Goal: Communication & Community: Answer question/provide support

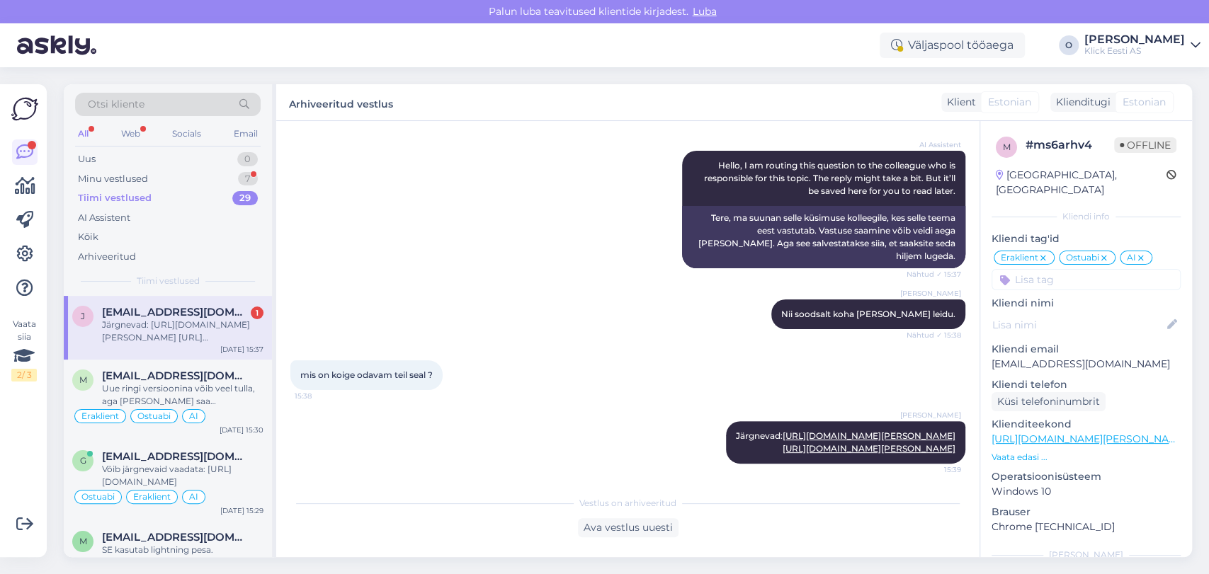
scroll to position [198, 0]
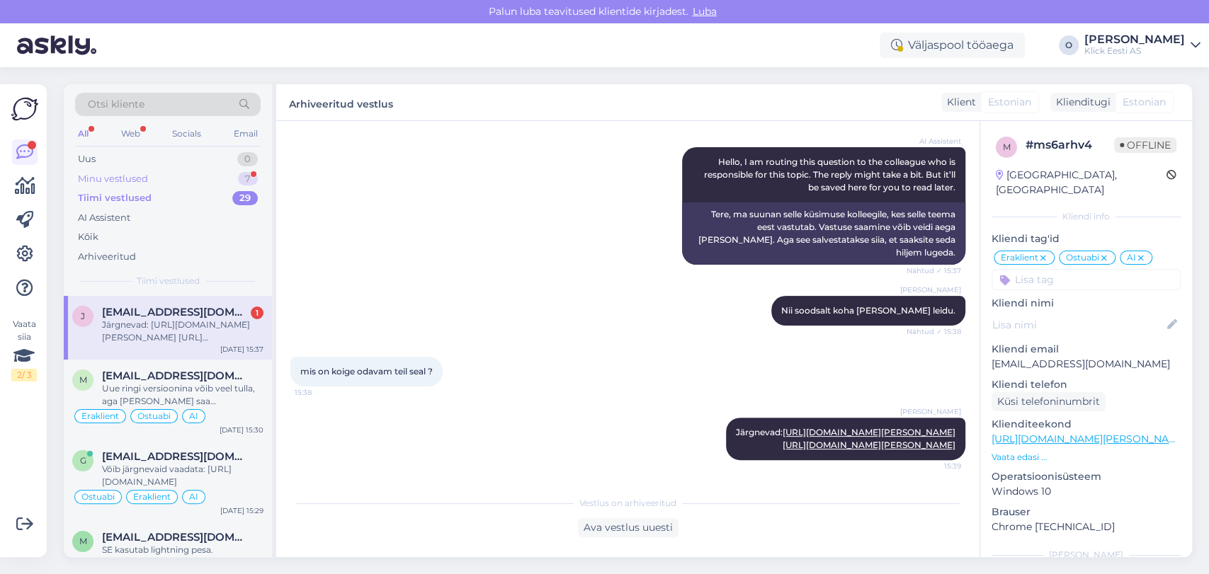
click at [202, 171] on div "Minu vestlused 7" at bounding box center [167, 179] width 185 height 20
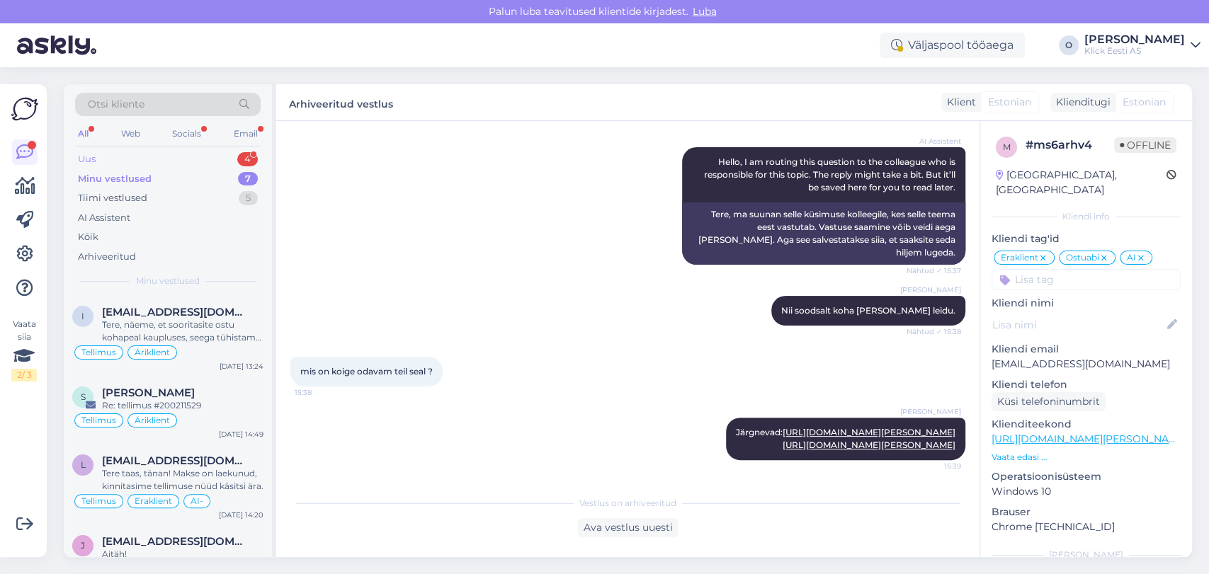
click at [187, 158] on div "Uus 4" at bounding box center [167, 159] width 185 height 20
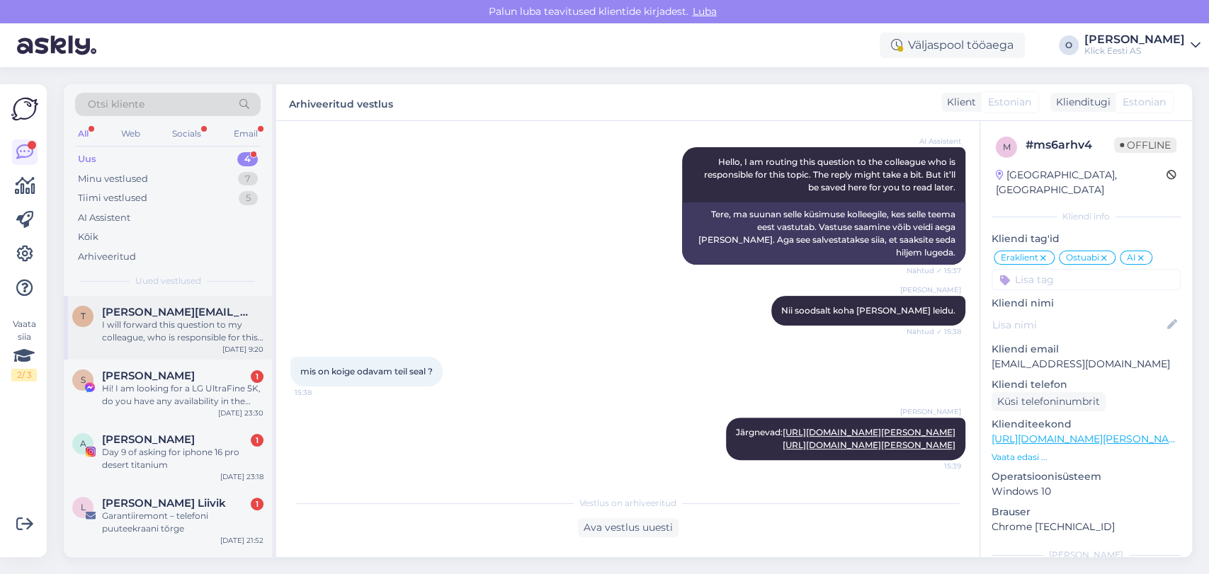
click at [176, 311] on span "[PERSON_NAME][EMAIL_ADDRESS][DOMAIN_NAME]" at bounding box center [175, 312] width 147 height 13
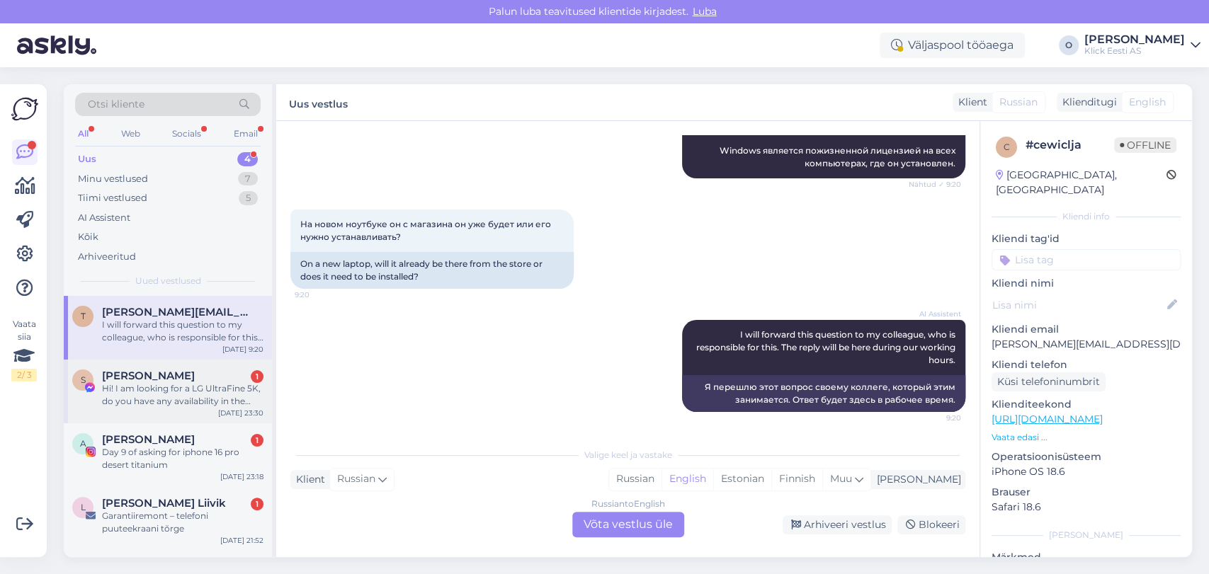
click at [156, 393] on div "Hi! I am looking for a LG UltraFine 5K, do you have any availability in the nea…" at bounding box center [182, 394] width 161 height 25
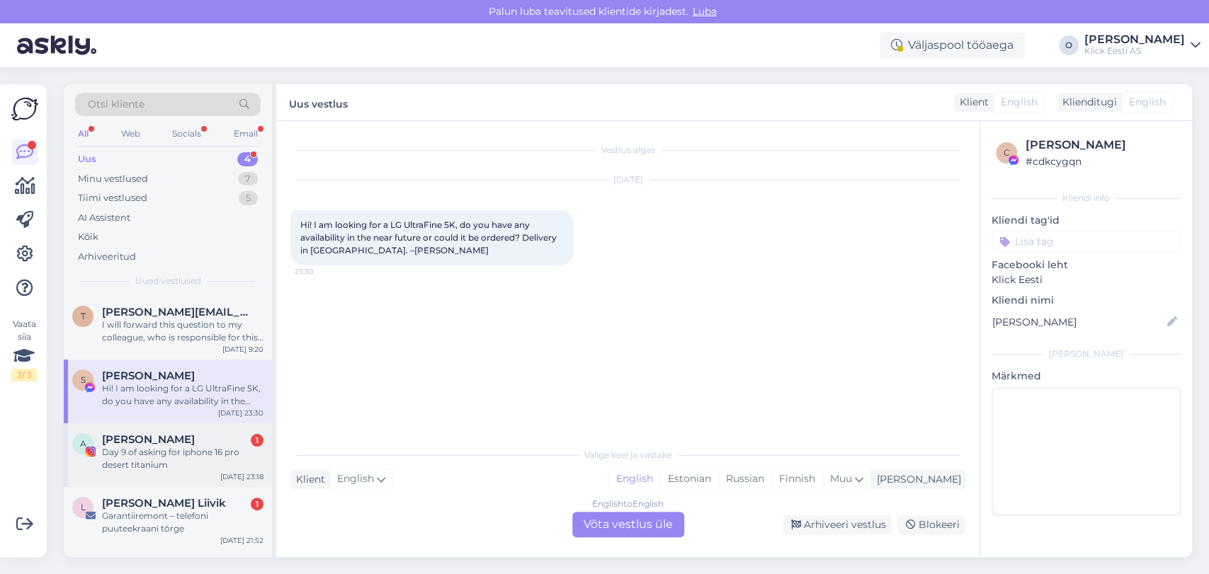
click at [159, 438] on span "[PERSON_NAME]" at bounding box center [148, 439] width 93 height 13
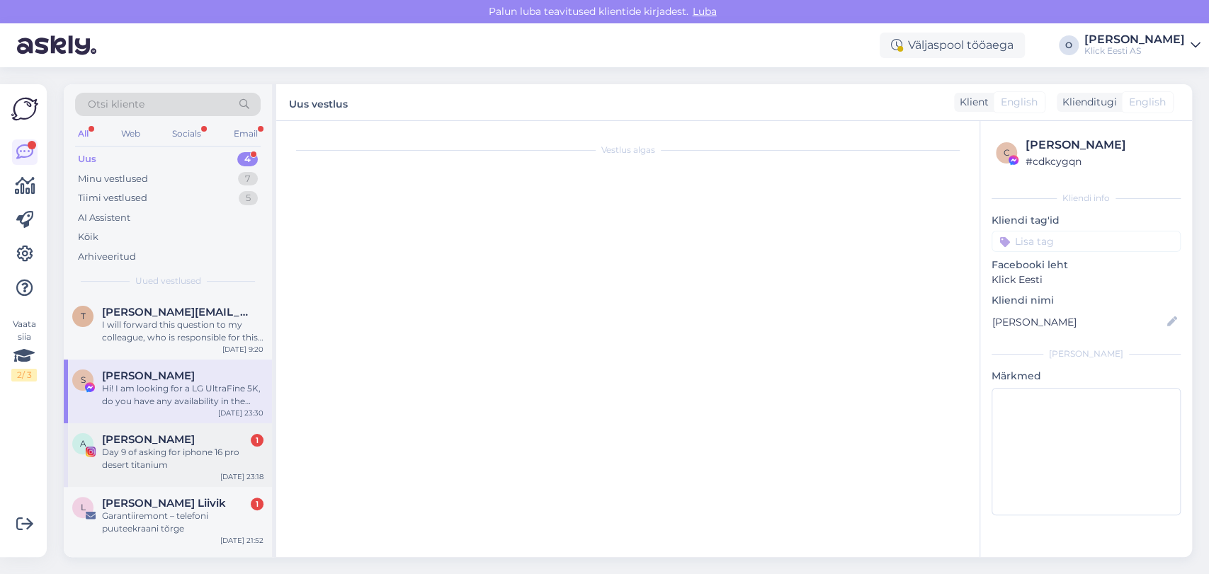
scroll to position [553, 0]
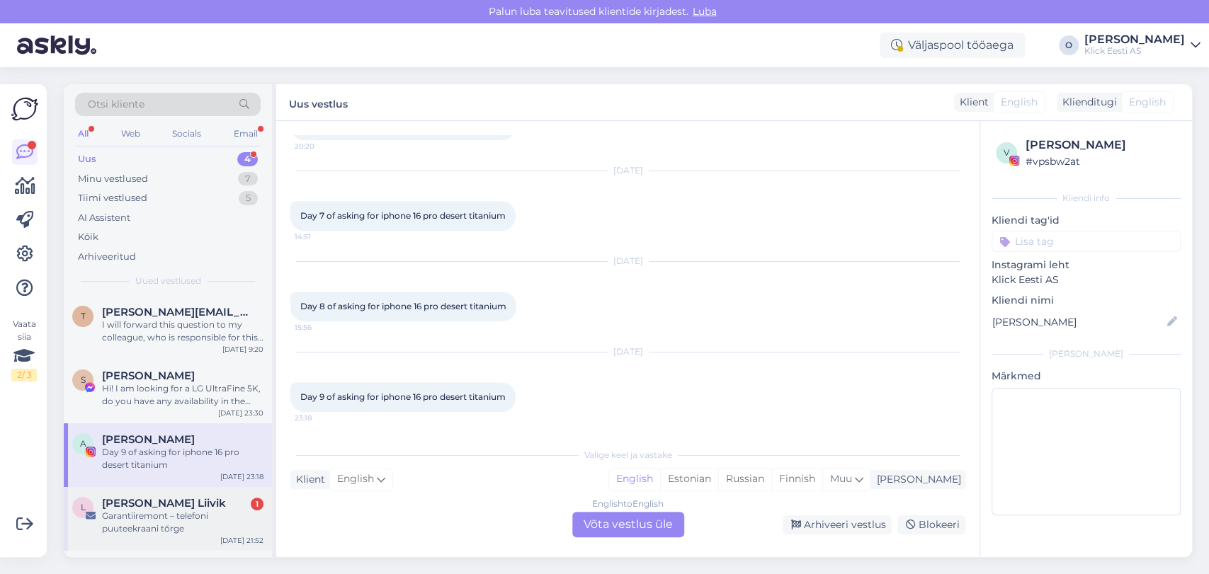
click at [151, 520] on div "Garantiiremont – telefoni puuteekraani tõrge" at bounding box center [182, 522] width 161 height 25
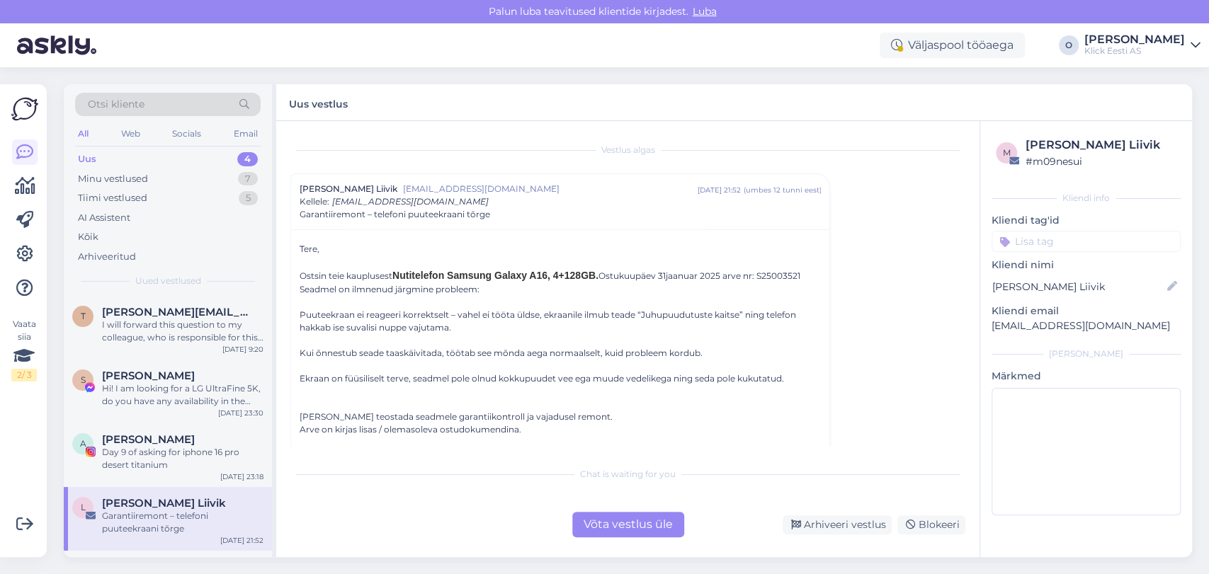
click at [125, 103] on span "Otsi kliente" at bounding box center [116, 104] width 57 height 15
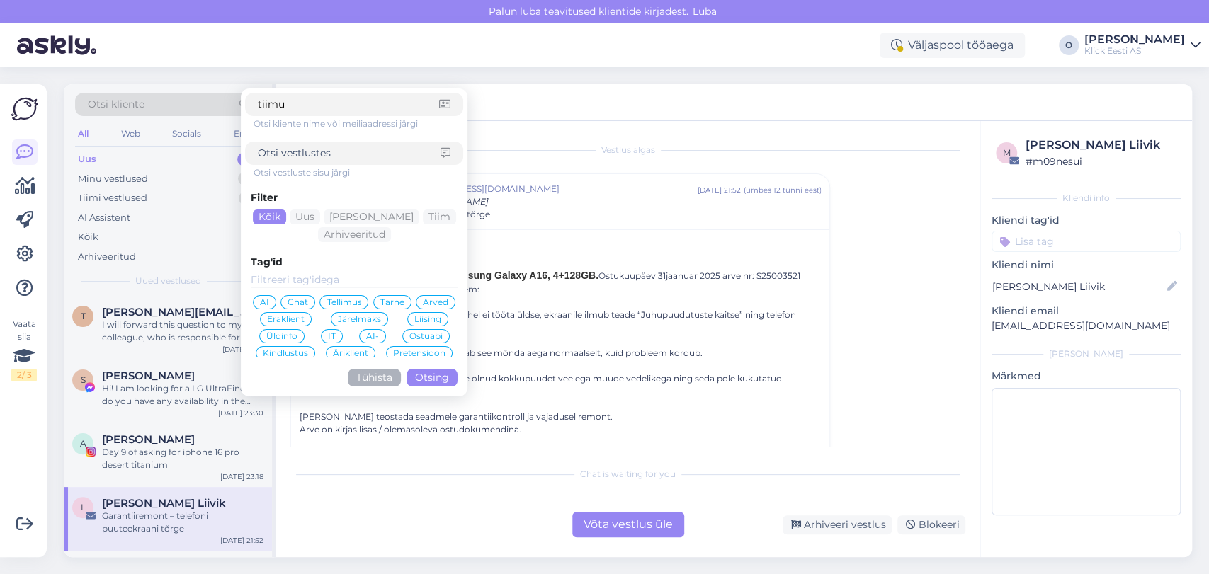
type input "tiimus"
click button "Otsing" at bounding box center [431, 378] width 51 height 18
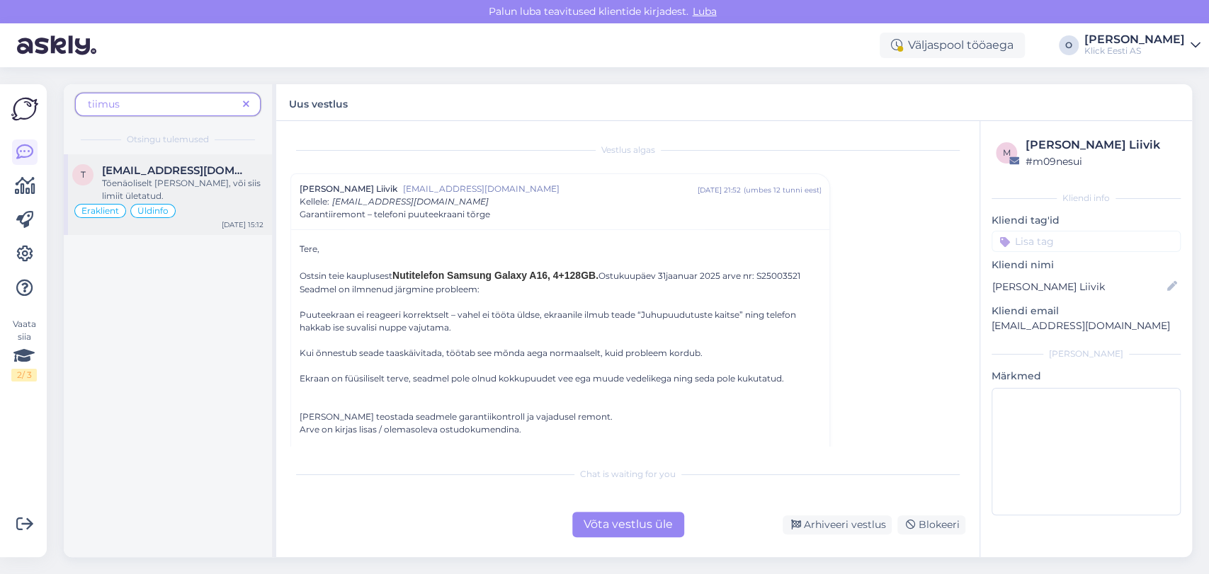
click at [189, 176] on span "[EMAIL_ADDRESS][DOMAIN_NAME]" at bounding box center [175, 170] width 147 height 13
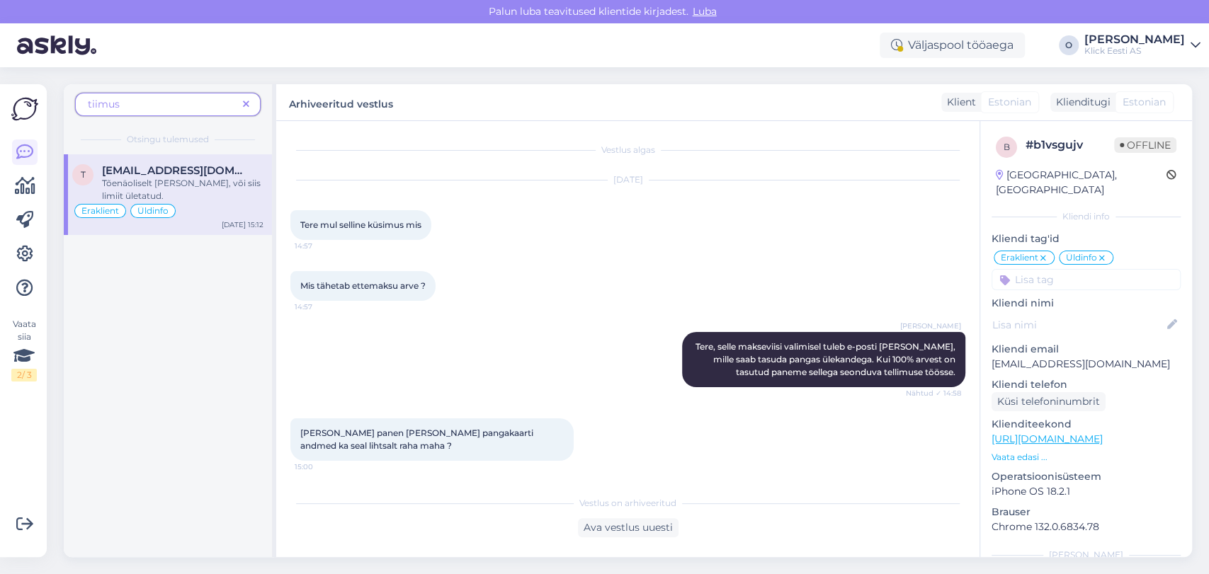
scroll to position [503, 0]
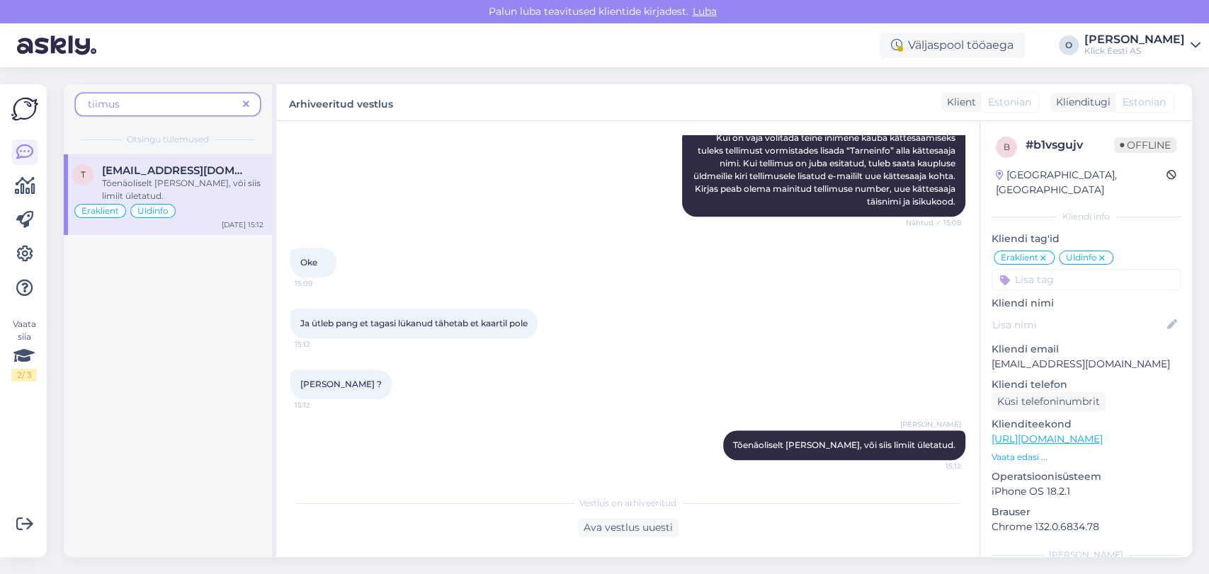
click at [183, 102] on span "tiimus" at bounding box center [162, 104] width 149 height 15
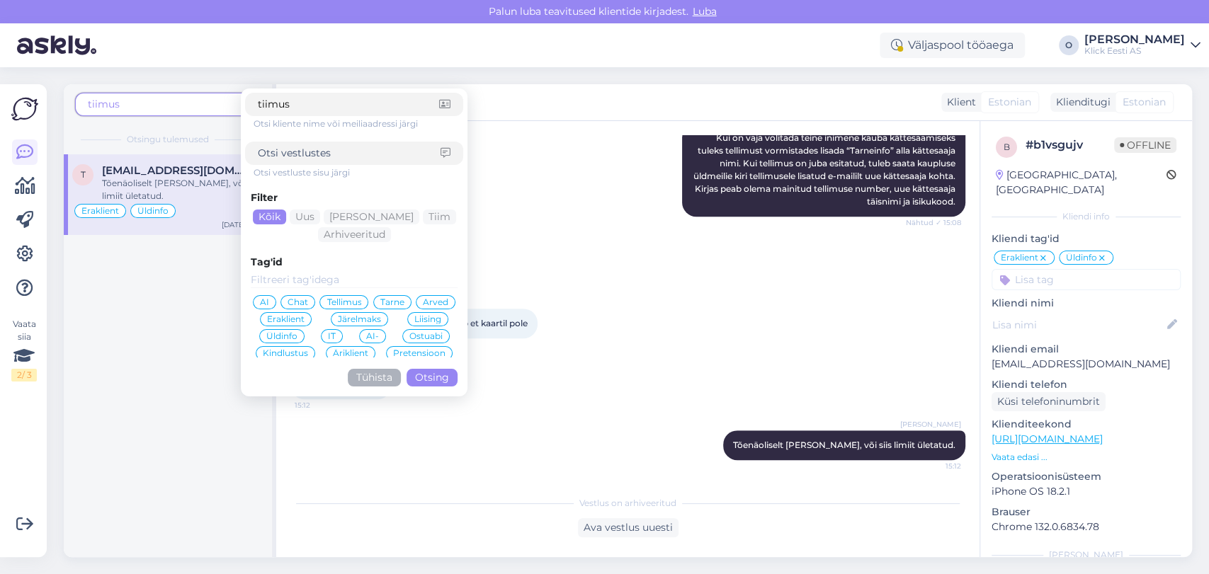
click at [183, 102] on span "tiimus" at bounding box center [162, 104] width 149 height 15
drag, startPoint x: 408, startPoint y: 92, endPoint x: 368, endPoint y: 106, distance: 42.1
click at [368, 106] on form "tiimus Otsi kliente nime või meiliaadressi järgi Otsi vestluste sisu järgi Filt…" at bounding box center [354, 242] width 227 height 308
click at [368, 106] on input "tiimus" at bounding box center [348, 104] width 181 height 15
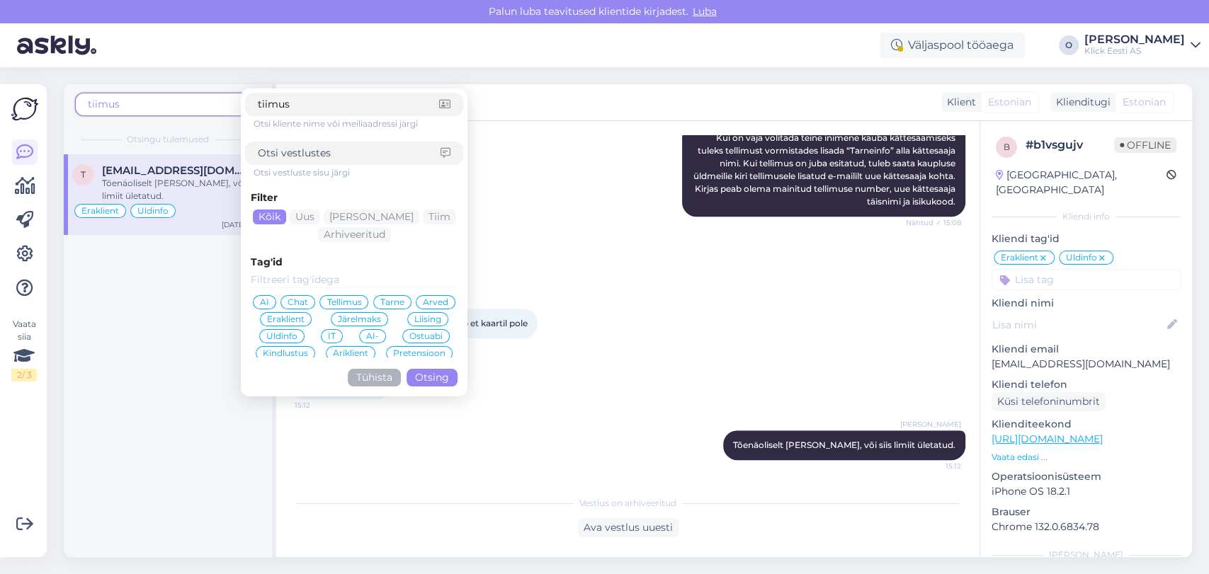
click at [368, 106] on input "tiimus" at bounding box center [348, 104] width 181 height 15
type input "eva"
click button "Otsing" at bounding box center [431, 378] width 51 height 18
